Goal: Task Accomplishment & Management: Use online tool/utility

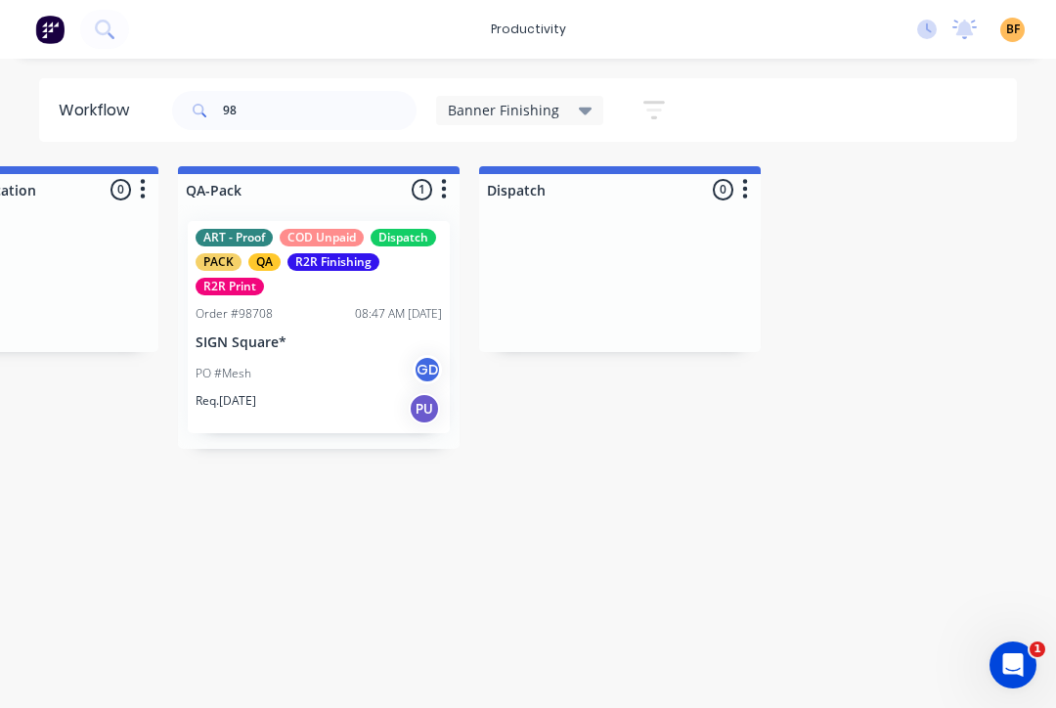
type input "9"
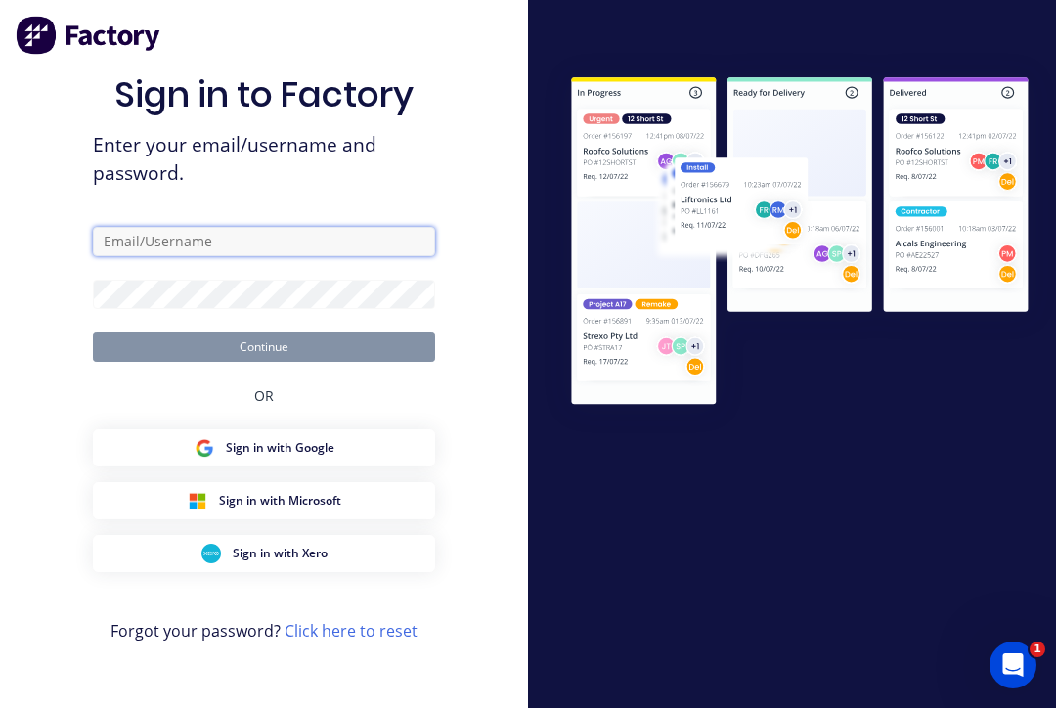
click at [315, 256] on input "text" at bounding box center [264, 241] width 342 height 29
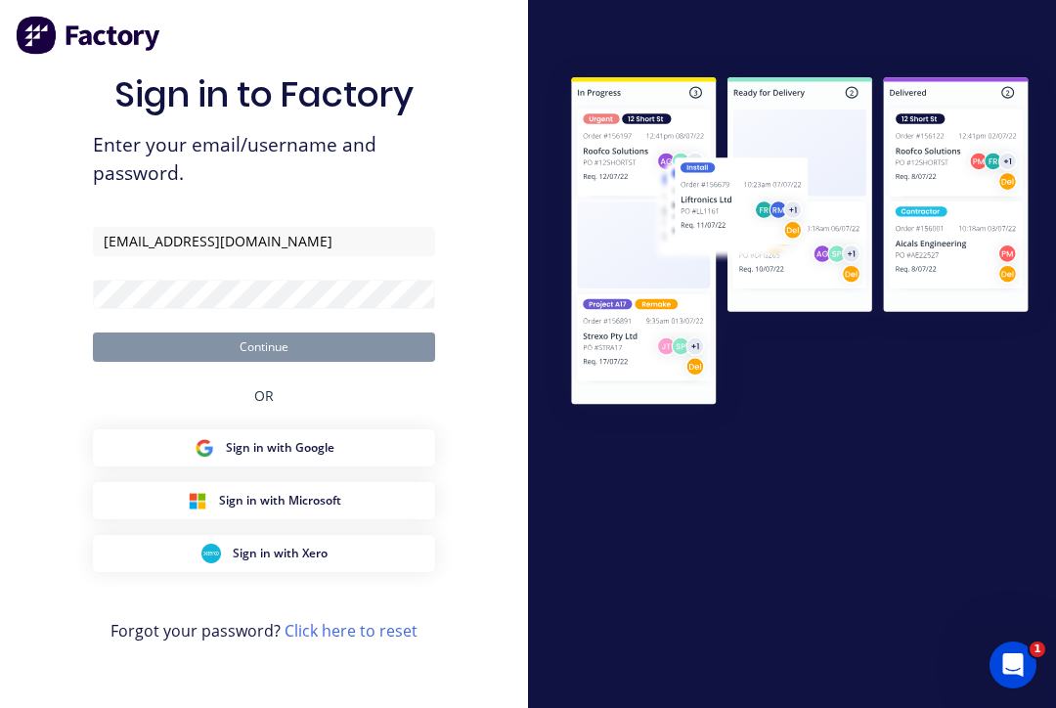
type input "[EMAIL_ADDRESS][DOMAIN_NAME]"
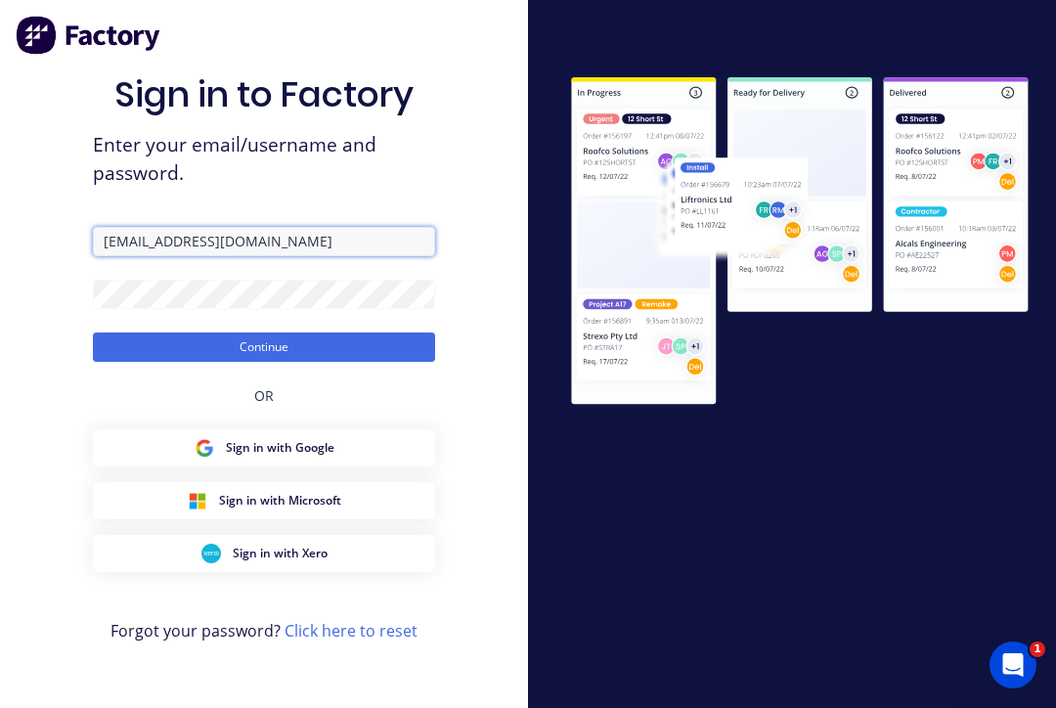
click at [264, 360] on button "Continue" at bounding box center [264, 347] width 342 height 29
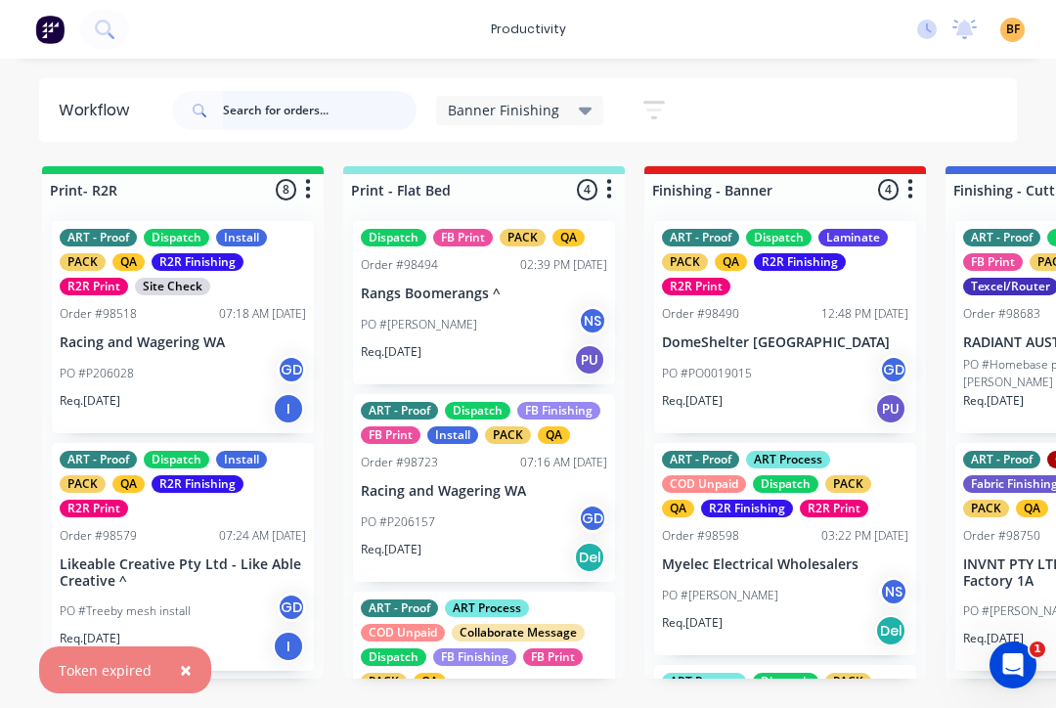
click at [331, 111] on input "text" at bounding box center [320, 110] width 194 height 39
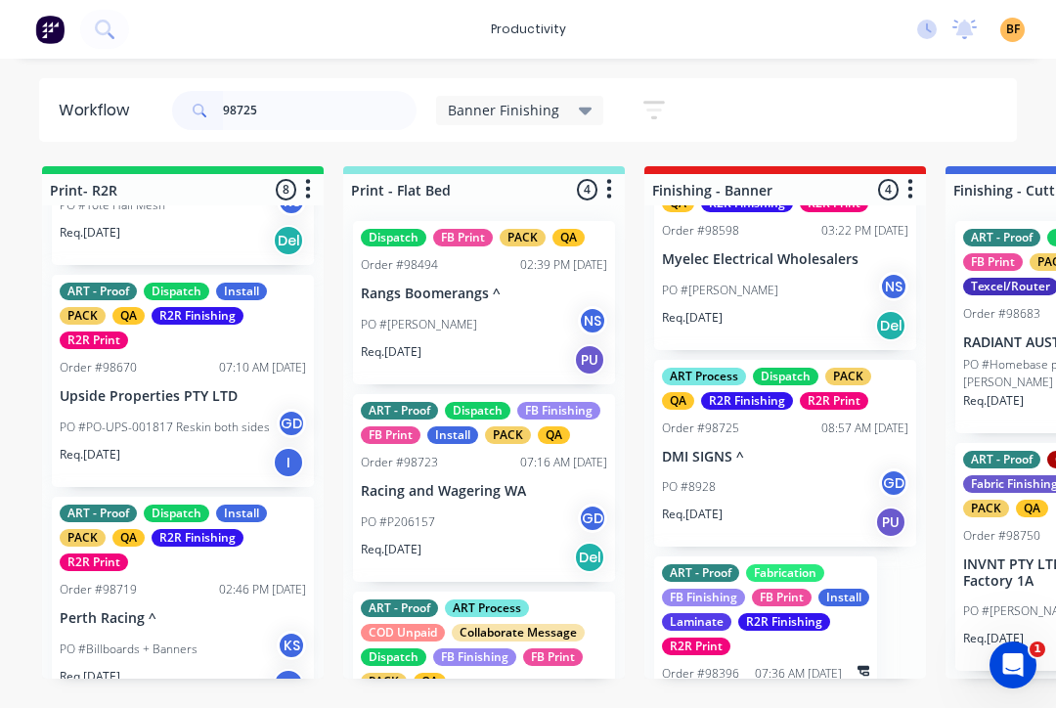
scroll to position [306, 0]
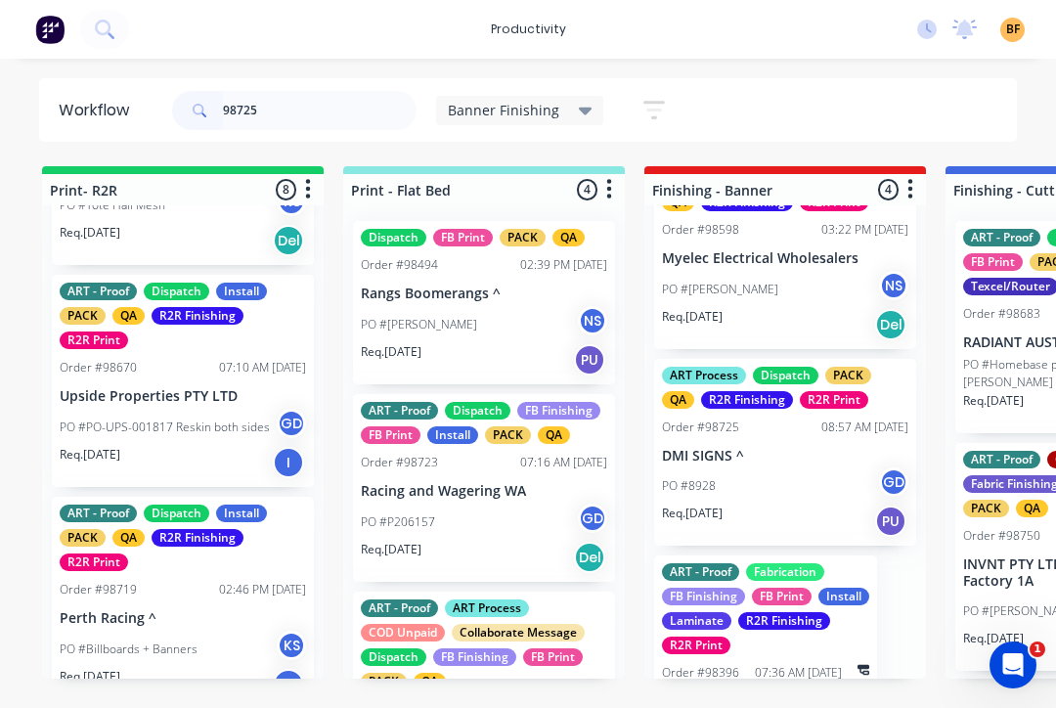
click at [798, 497] on div "PO #8928 GD" at bounding box center [785, 485] width 246 height 37
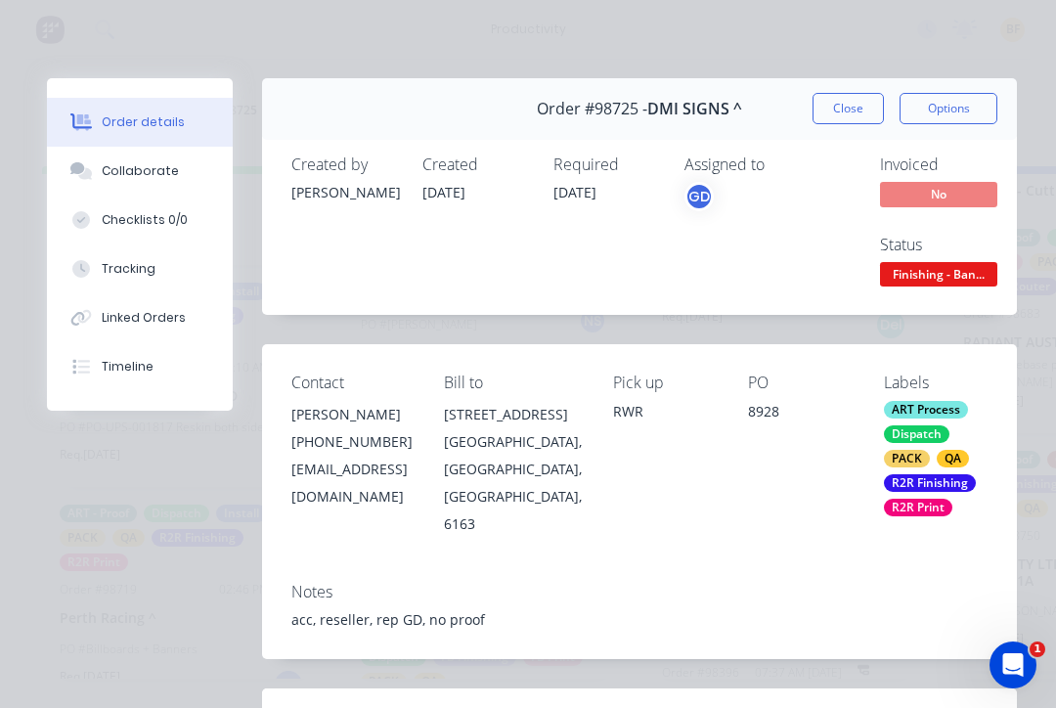
click at [146, 278] on button "Tracking" at bounding box center [140, 269] width 186 height 49
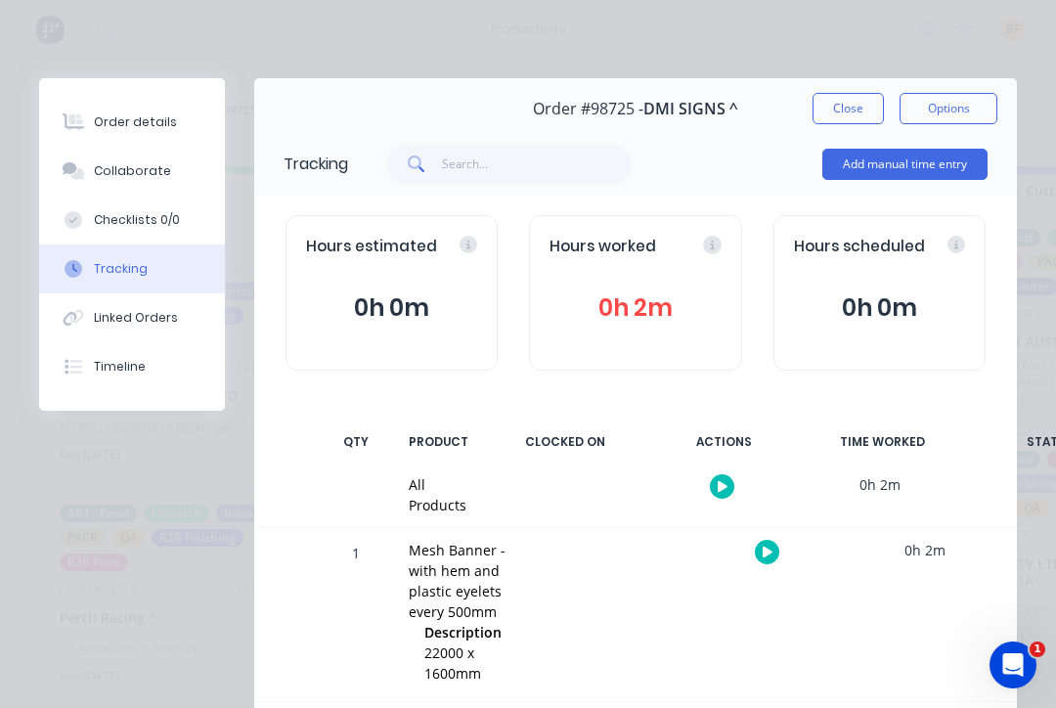
click at [765, 553] on icon "button" at bounding box center [768, 552] width 10 height 11
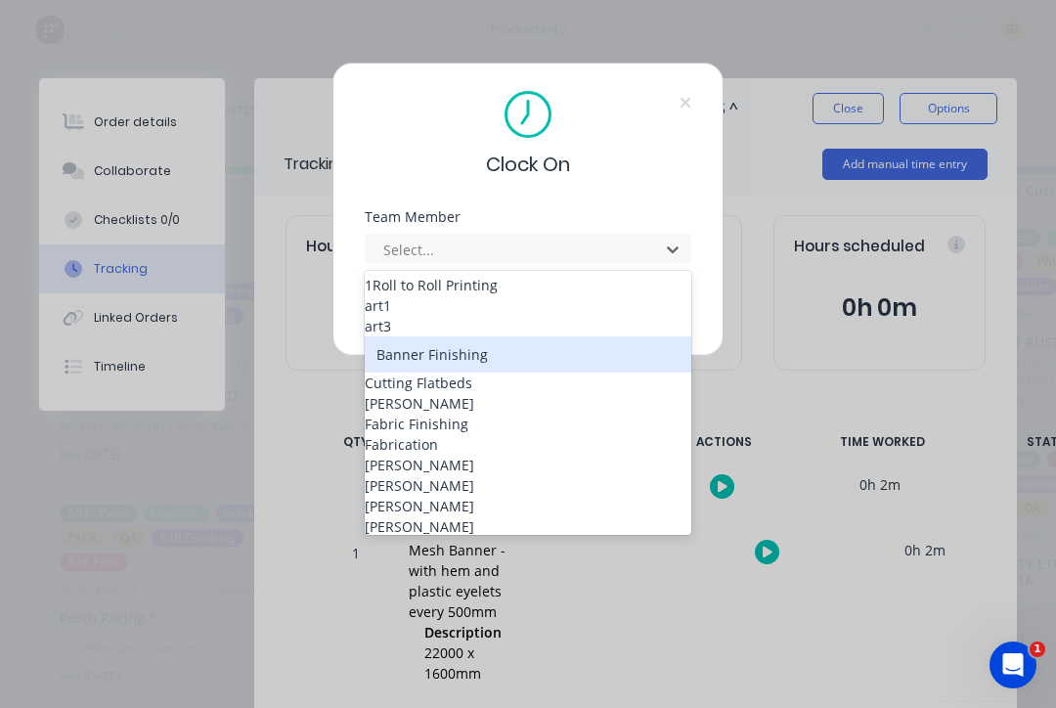
click at [492, 373] on div "Banner Finishing" at bounding box center [528, 354] width 327 height 36
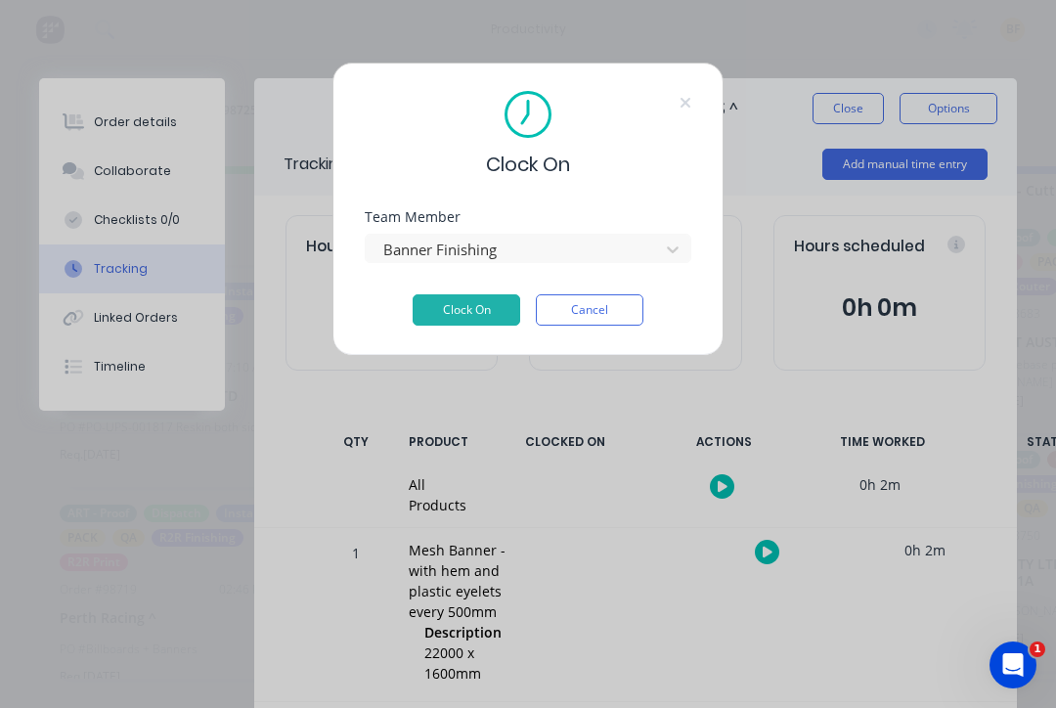
click at [467, 308] on button "Clock On" at bounding box center [467, 309] width 108 height 31
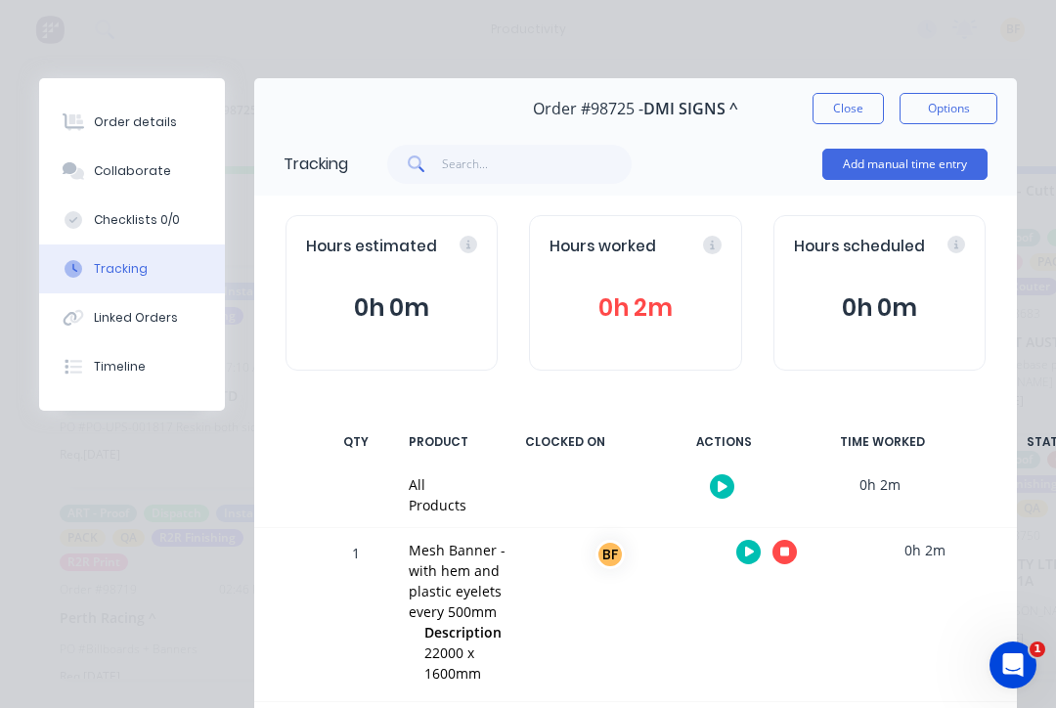
click at [847, 135] on div "Add manual time entry" at bounding box center [905, 164] width 165 height 59
click at [167, 168] on button "Collaborate" at bounding box center [132, 171] width 186 height 49
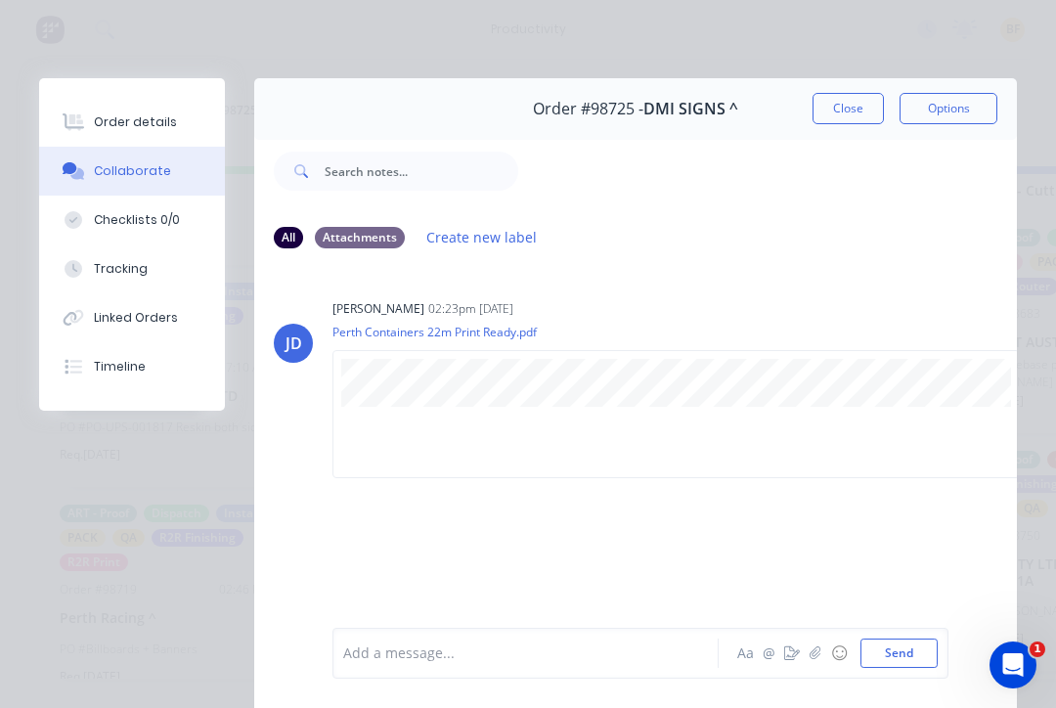
click at [857, 107] on button "Close" at bounding box center [848, 108] width 71 height 31
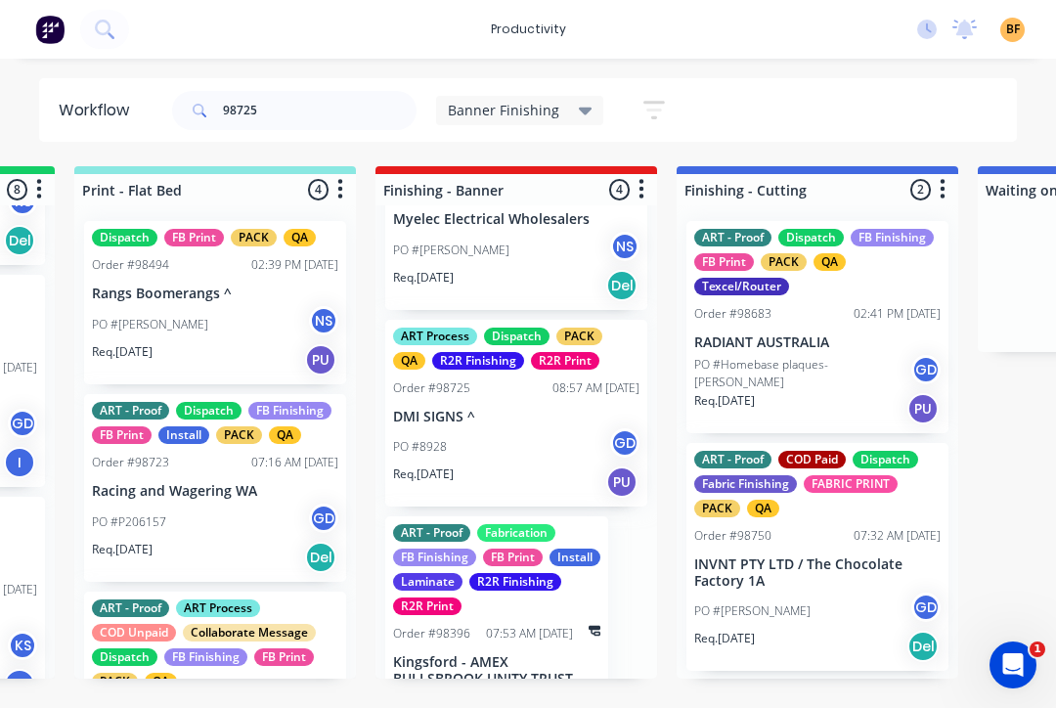
scroll to position [336, 0]
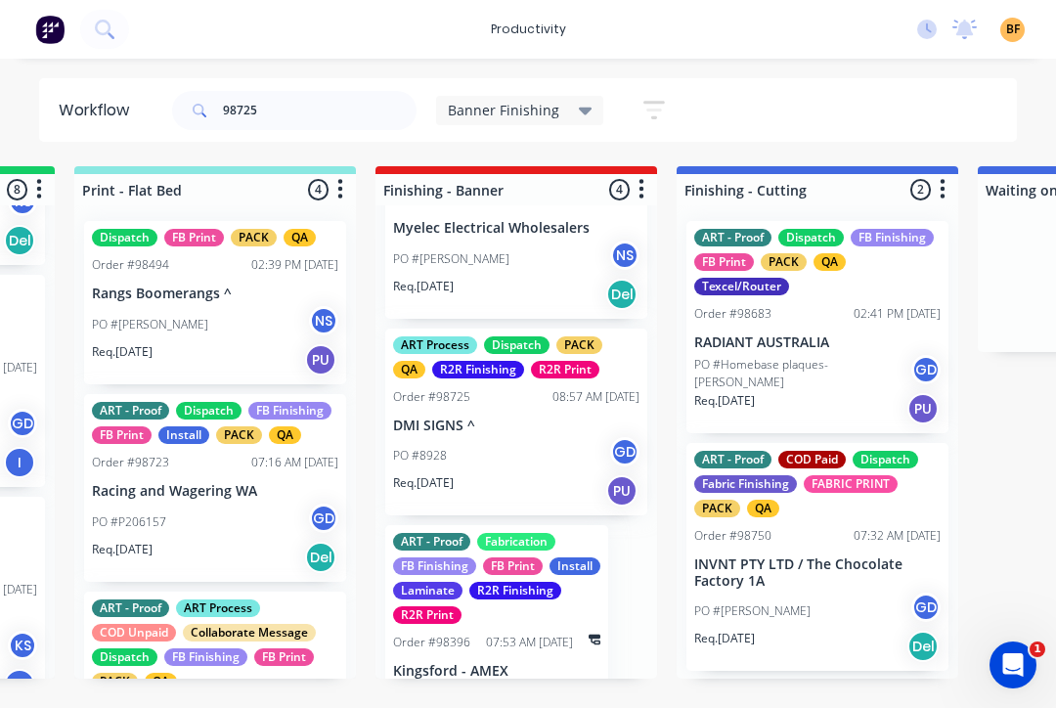
click at [534, 451] on div "PO #8928 GD" at bounding box center [516, 455] width 246 height 37
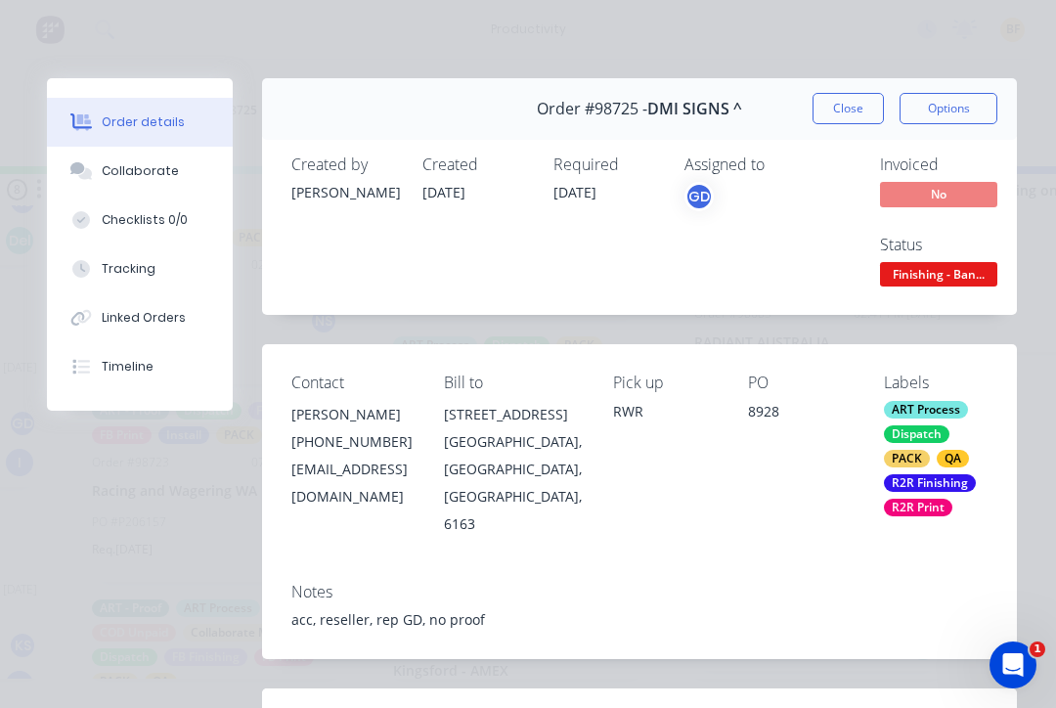
click at [158, 183] on button "Collaborate" at bounding box center [140, 171] width 186 height 49
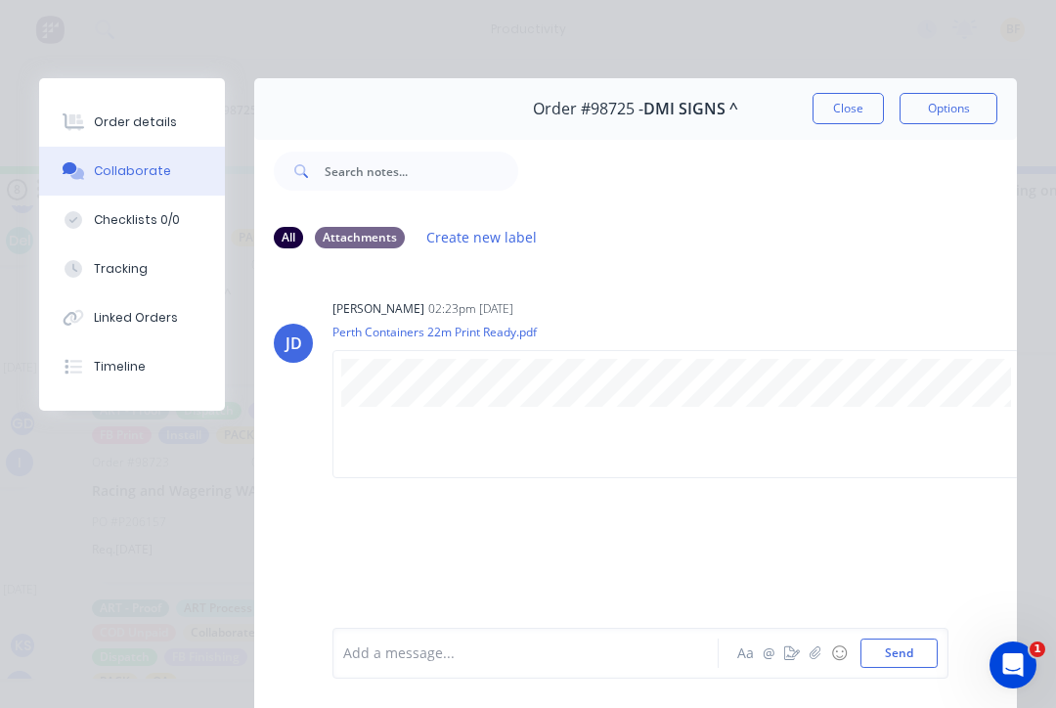
click at [855, 113] on button "Close" at bounding box center [848, 108] width 71 height 31
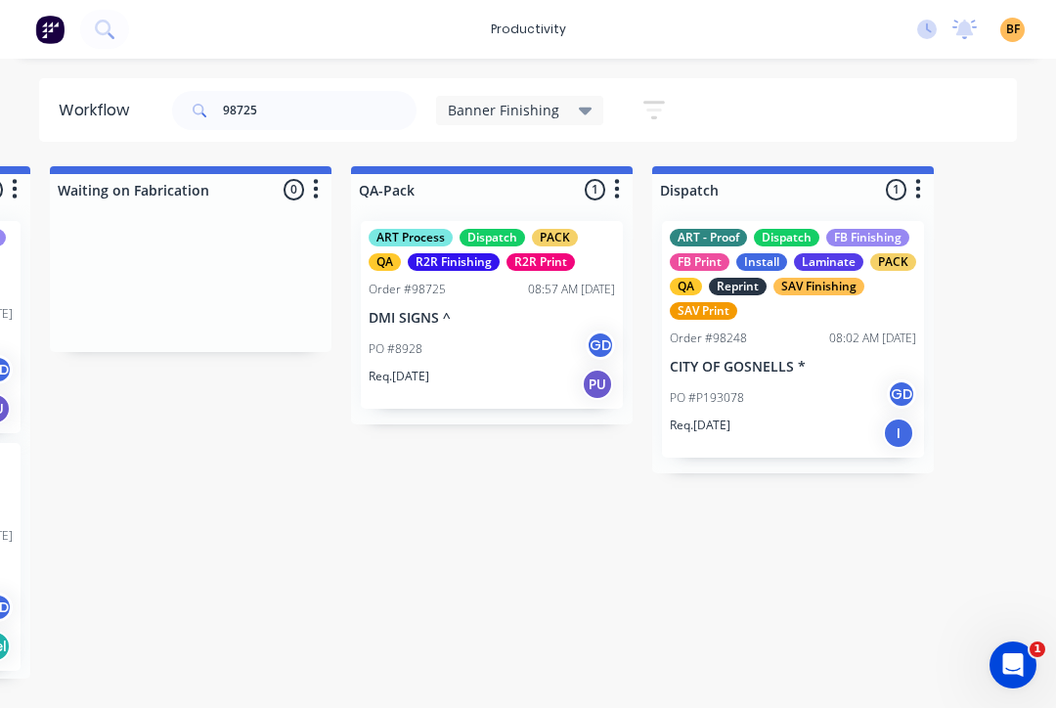
scroll to position [0, 1200]
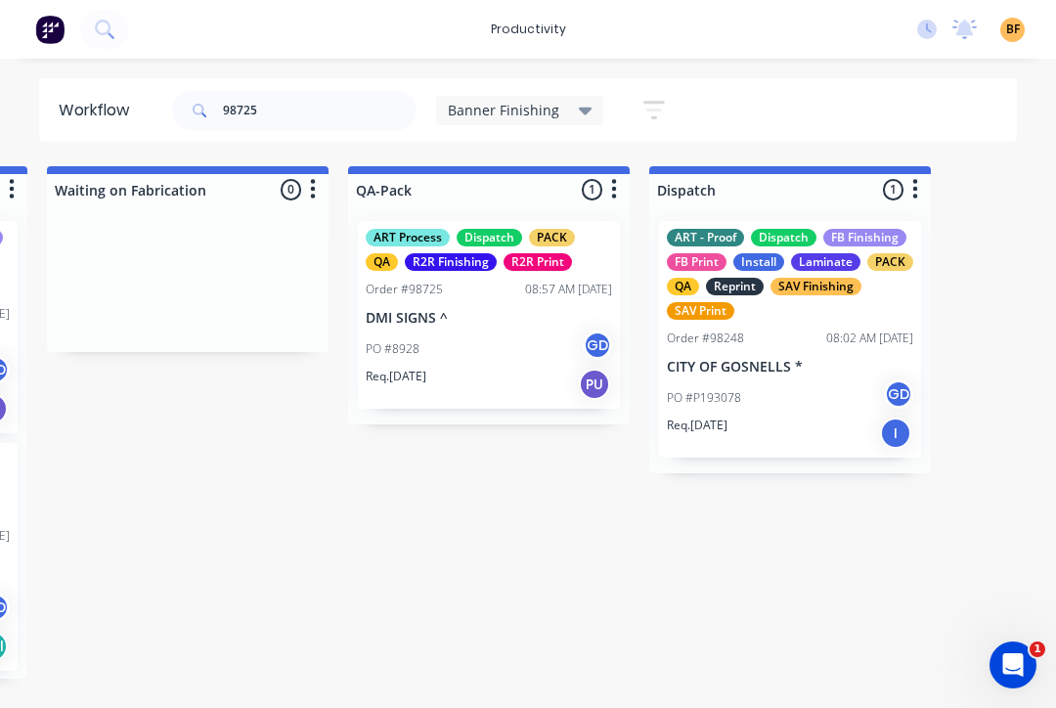
click at [205, 27] on div "productivity productivity Workflow Planner Delivery Scheduling Timesheets No ne…" at bounding box center [528, 29] width 1056 height 59
click at [288, 129] on input "98725" at bounding box center [320, 110] width 194 height 39
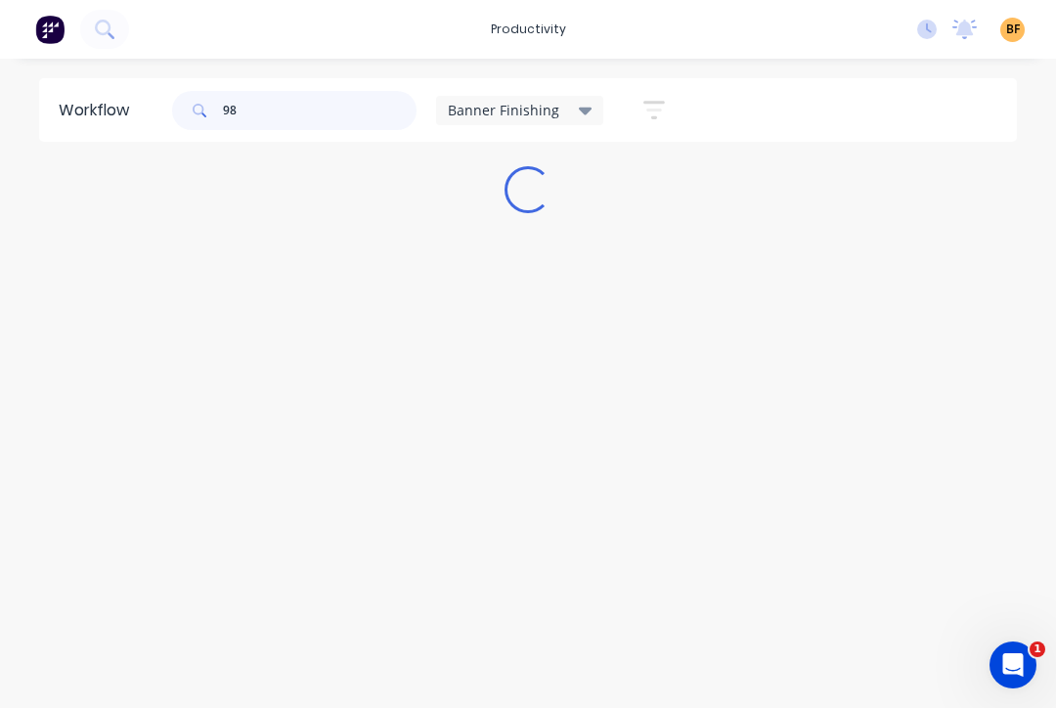
scroll to position [0, 0]
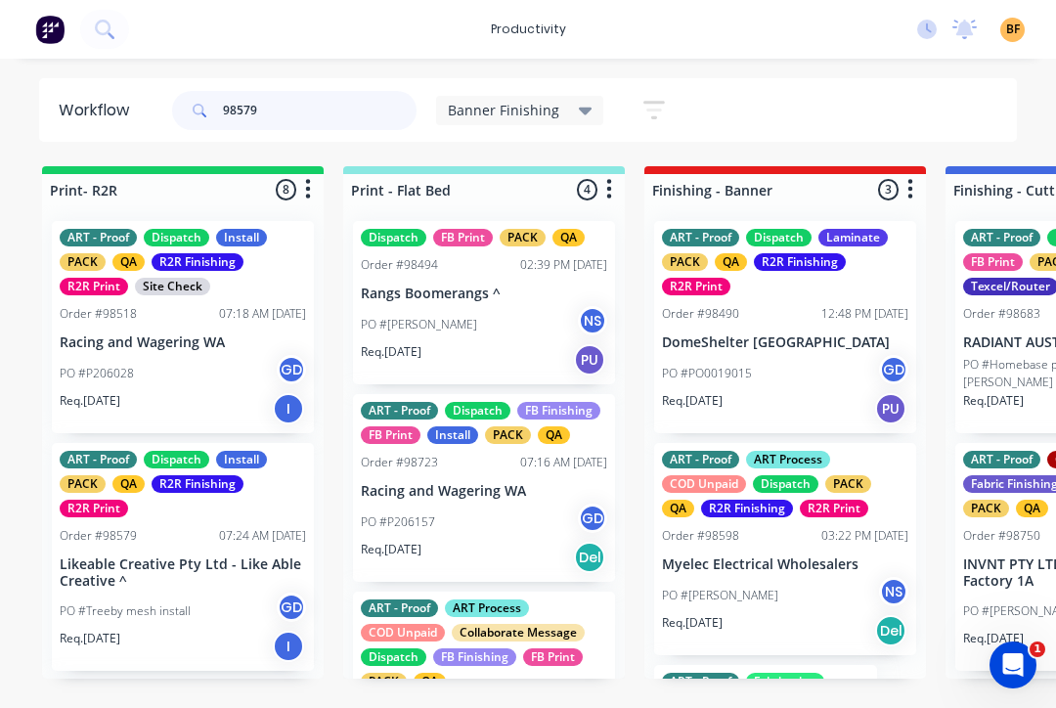
type input "98579"
click at [133, 580] on p "Likeable Creative Pty Ltd - Like Able Creative ^" at bounding box center [183, 572] width 246 height 33
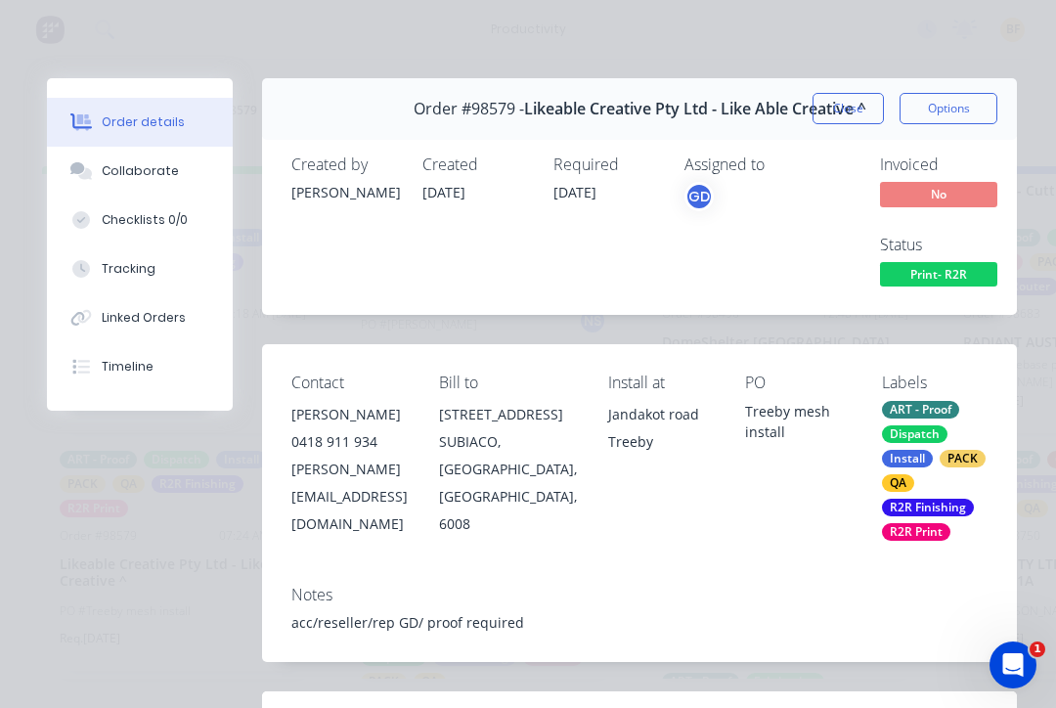
click at [122, 278] on button "Tracking" at bounding box center [140, 269] width 186 height 49
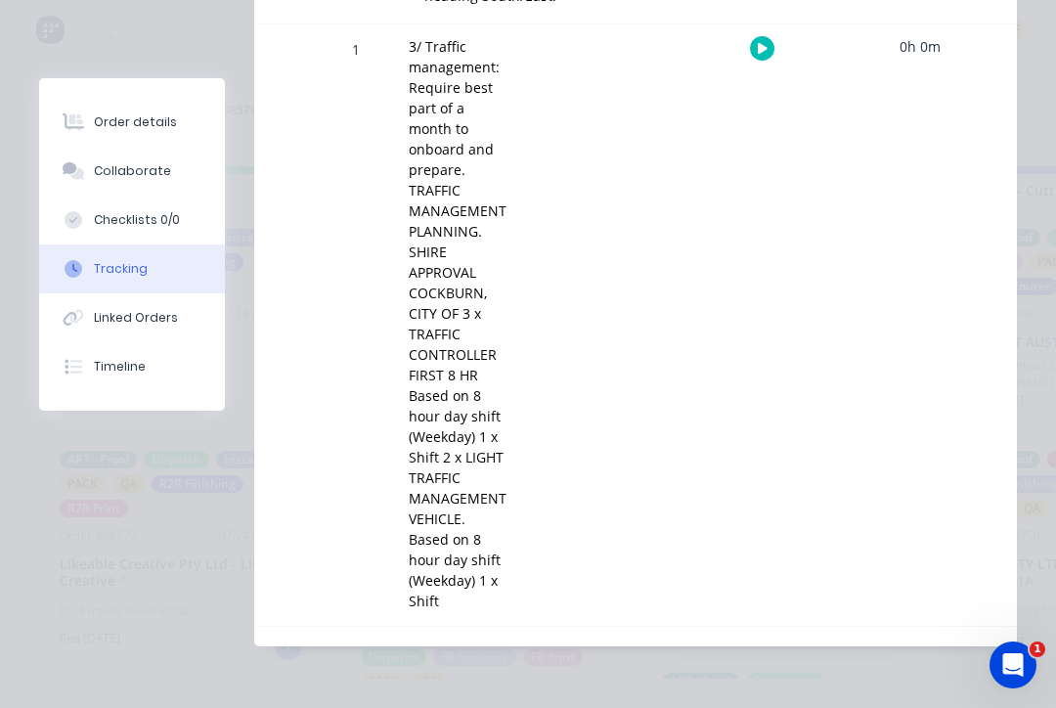
scroll to position [1166, 0]
